Goal: Information Seeking & Learning: Check status

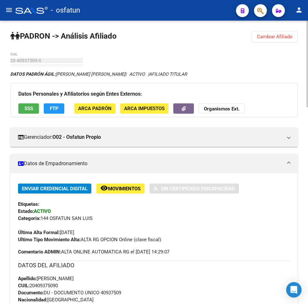
click at [294, 36] on button "Cambiar Afiliado" at bounding box center [275, 37] width 46 height 12
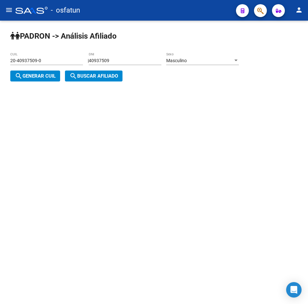
click at [134, 56] on div "40937509 DNI" at bounding box center [125, 58] width 73 height 13
drag, startPoint x: 137, startPoint y: 61, endPoint x: 33, endPoint y: 63, distance: 103.7
click at [33, 63] on app-analisis-afiliado "[PERSON_NAME] -> Análisis Afiliado 20-40937509-0 CUIL | 40937509 DNI Masculino …" at bounding box center [127, 68] width 234 height 21
type input "36051241"
click at [39, 81] on button "search Generar CUIL" at bounding box center [35, 76] width 50 height 11
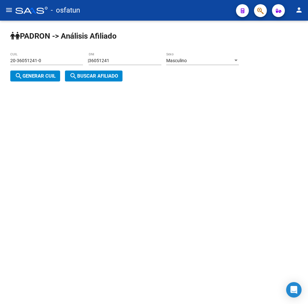
click at [82, 80] on button "search Buscar afiliado" at bounding box center [94, 76] width 58 height 11
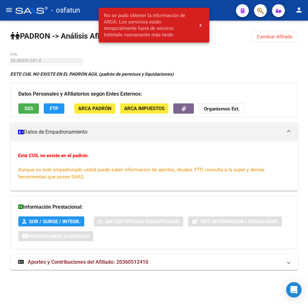
click at [251, 39] on div "[PERSON_NAME] -> Análisis Afiliado Cambiar Afiliado 20-36051241-0 CUIL ESTE CUI…" at bounding box center [154, 157] width 308 height 272
click at [259, 36] on span "Cambiar Afiliado" at bounding box center [275, 37] width 36 height 6
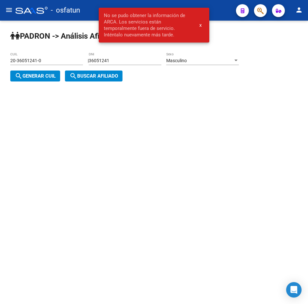
click at [204, 59] on div "Masculino" at bounding box center [199, 60] width 67 height 5
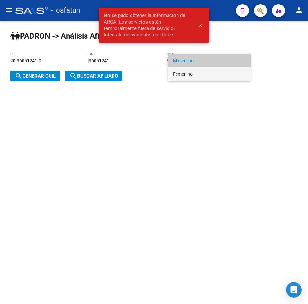
click at [189, 76] on span "Femenino" at bounding box center [209, 74] width 73 height 14
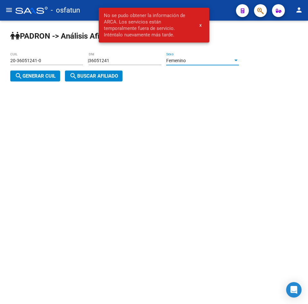
click at [49, 79] on span "search Generar CUIL" at bounding box center [35, 76] width 41 height 6
type input "27-36051241-5"
click at [71, 77] on mat-icon "search" at bounding box center [74, 76] width 8 height 8
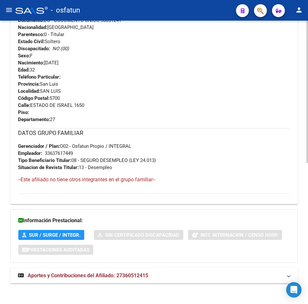
scroll to position [281, 0]
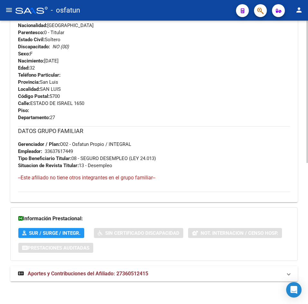
drag, startPoint x: 123, startPoint y: 259, endPoint x: 121, endPoint y: 279, distance: 19.7
click at [122, 274] on div "DATOS [PERSON_NAME] ÁGIL: [PERSON_NAME] [PERSON_NAME] | ACTIVO | AFILIADO TITUL…" at bounding box center [154, 38] width 288 height 499
click at [121, 279] on mat-expansion-panel-header "Aportes y Contribuciones del Afiliado: 27360512415" at bounding box center [154, 273] width 288 height 15
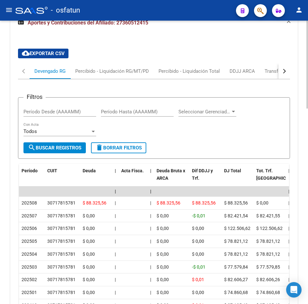
scroll to position [604, 0]
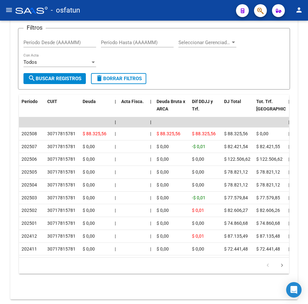
click at [101, 17] on mat-toolbar "menu - osfatun person" at bounding box center [154, 10] width 308 height 21
